Goal: Entertainment & Leisure: Consume media (video, audio)

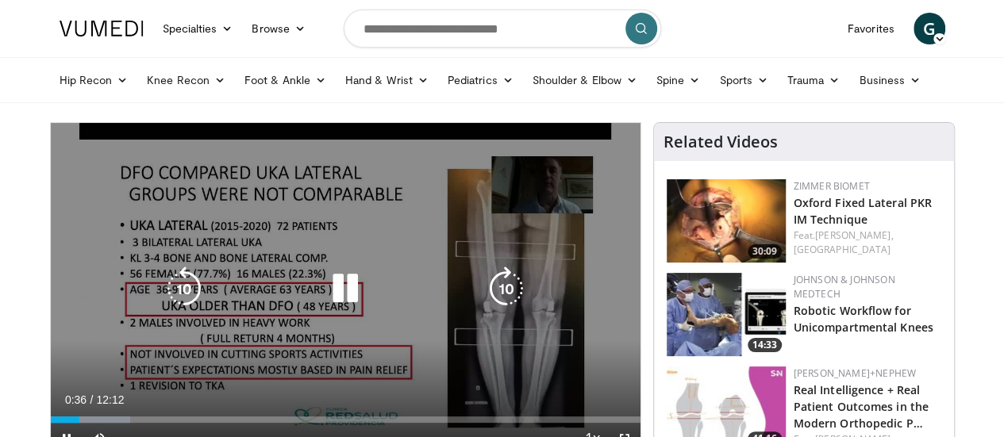
click at [332, 305] on icon "Video Player" at bounding box center [345, 289] width 44 height 44
click at [323, 303] on icon "Video Player" at bounding box center [345, 289] width 44 height 44
click at [330, 307] on icon "Video Player" at bounding box center [345, 289] width 44 height 44
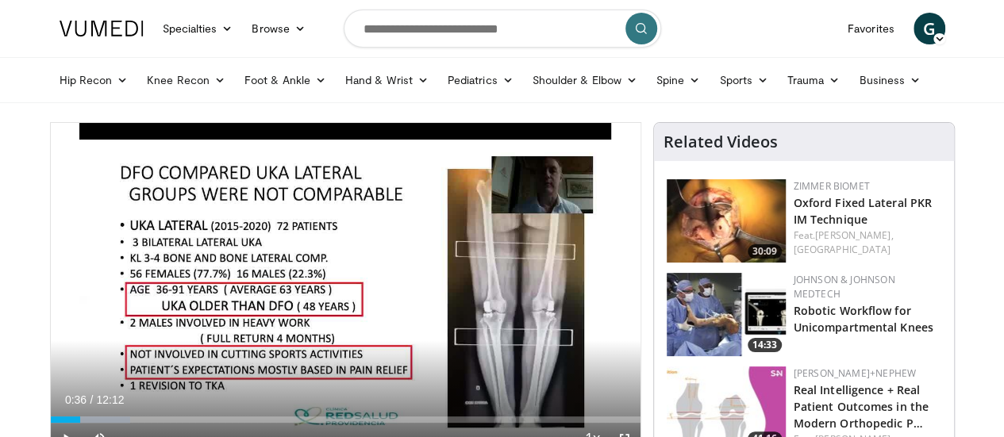
click at [721, 22] on nav "Specialties Adult & Family Medicine Allergy, [MEDICAL_DATA], Immunology Anesthe…" at bounding box center [502, 28] width 905 height 57
